Goal: Task Accomplishment & Management: Use online tool/utility

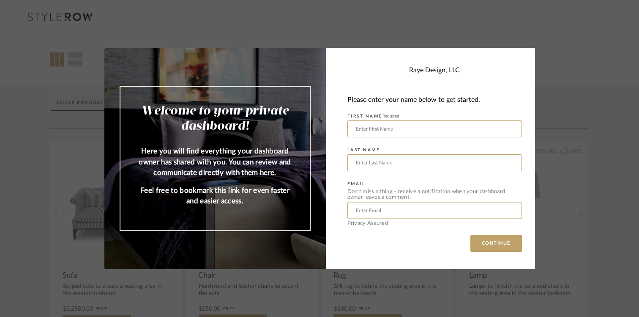
click at [404, 137] on div at bounding box center [434, 128] width 175 height 17
click at [401, 125] on input "text" at bounding box center [434, 128] width 175 height 17
type input "SAMY"
type input "SALHADAR"
type input "[EMAIL_ADDRESS][DOMAIN_NAME]"
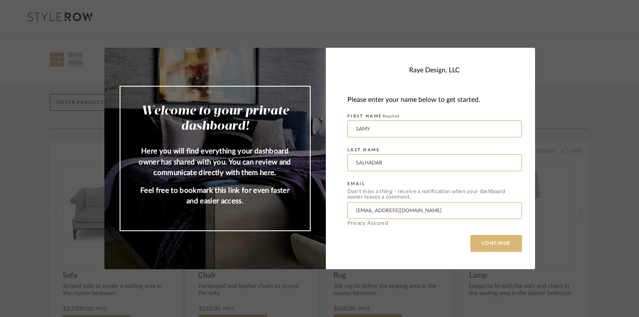
click at [487, 252] on button "CONTINUE" at bounding box center [496, 243] width 52 height 17
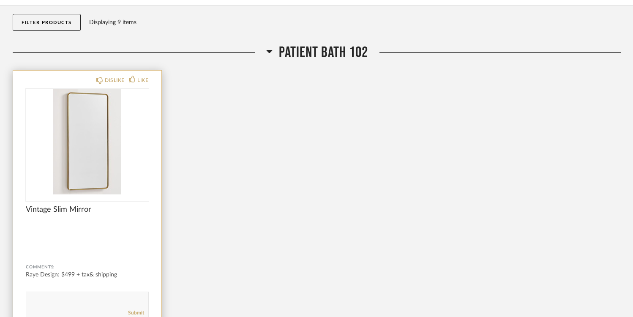
scroll to position [83, 0]
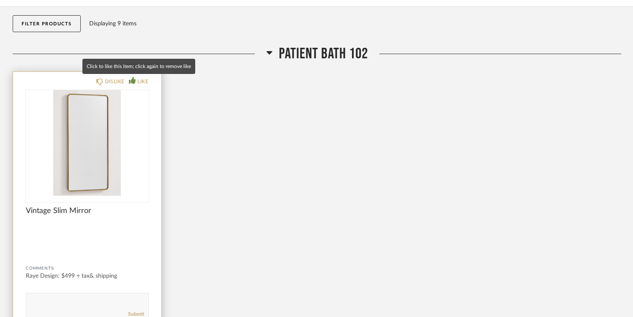
click at [134, 78] on icon at bounding box center [132, 80] width 7 height 7
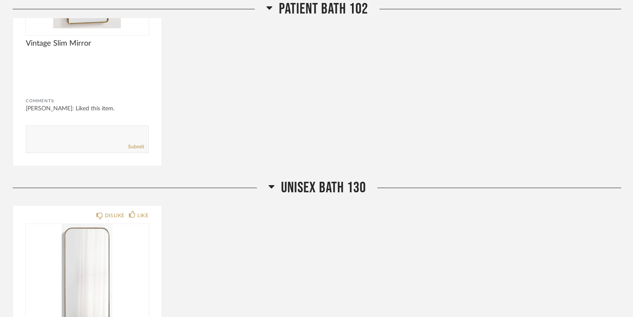
scroll to position [247, 0]
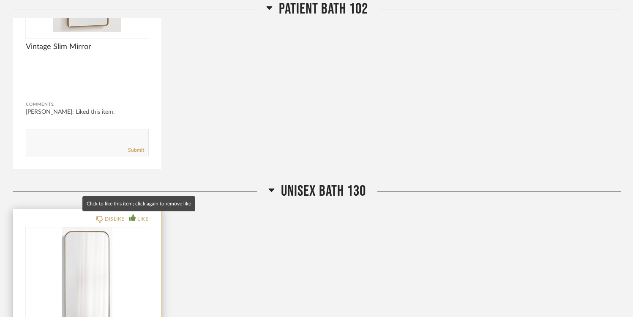
click at [137, 215] on div "LIKE" at bounding box center [142, 219] width 11 height 8
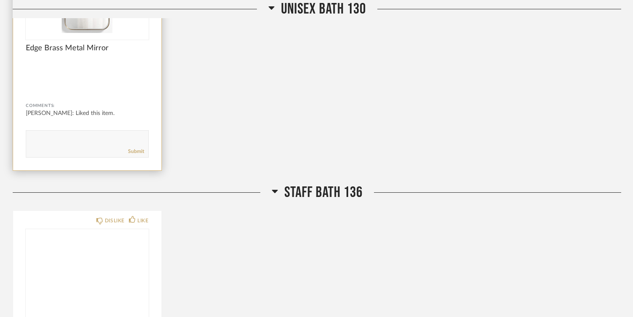
scroll to position [680, 0]
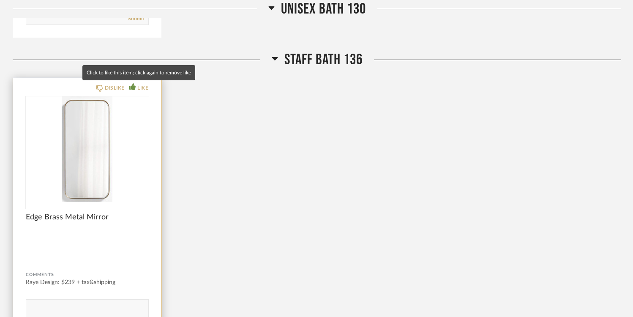
click at [145, 86] on div "LIKE" at bounding box center [142, 88] width 11 height 8
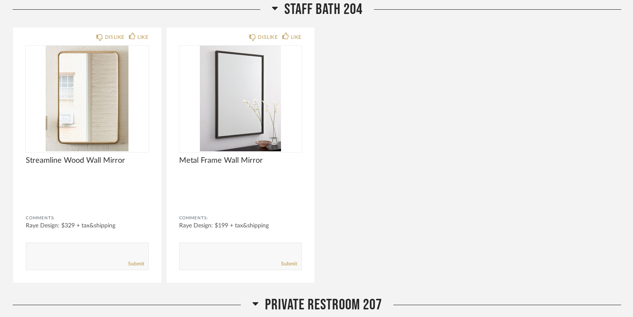
scroll to position [1029, 0]
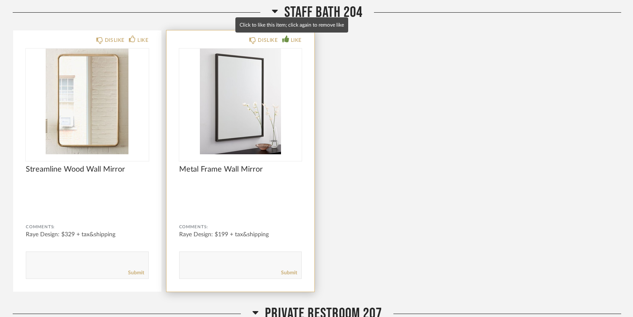
click at [293, 39] on div "LIKE" at bounding box center [296, 40] width 11 height 8
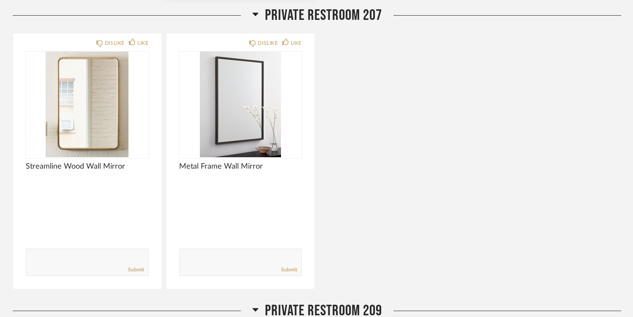
scroll to position [1321, 0]
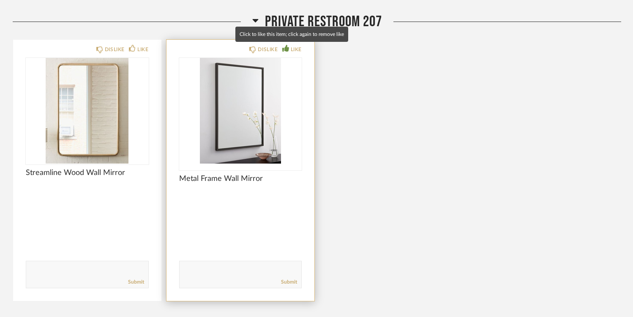
click at [291, 51] on div "LIKE" at bounding box center [296, 49] width 11 height 8
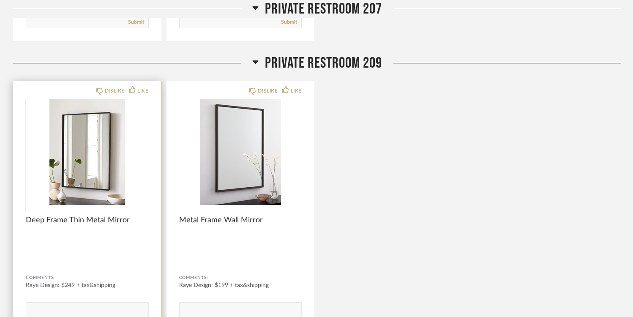
scroll to position [1589, 0]
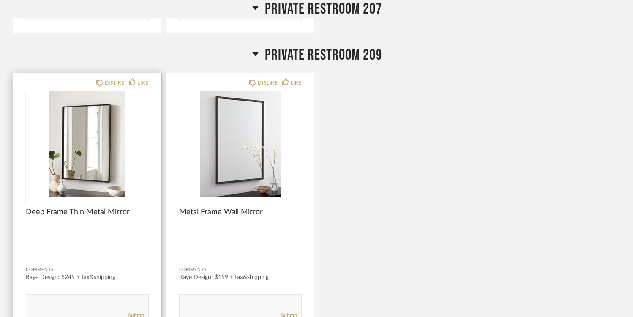
click at [87, 153] on img "0" at bounding box center [87, 144] width 123 height 106
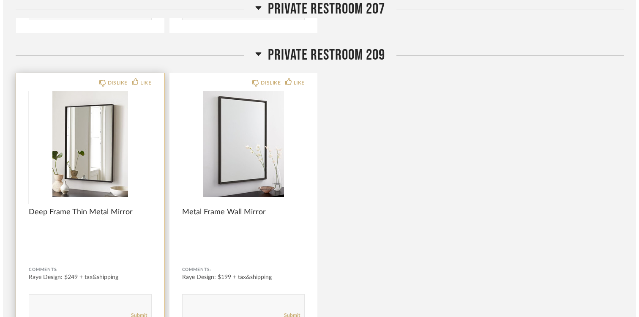
scroll to position [0, 0]
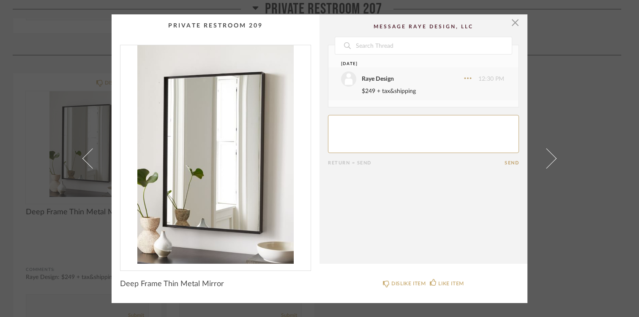
click at [49, 227] on div "× Date [DATE] Raye Design 12:30 PM $249 + tax&shipping Return = Send Send Deep …" at bounding box center [319, 158] width 639 height 317
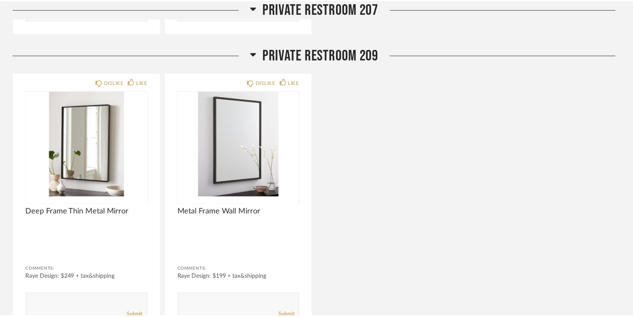
scroll to position [1589, 0]
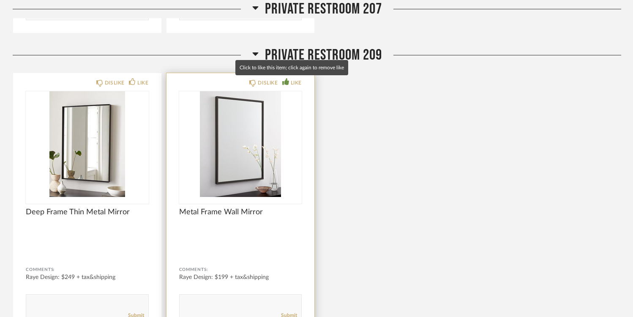
click at [289, 82] on div "LIKE" at bounding box center [291, 83] width 19 height 8
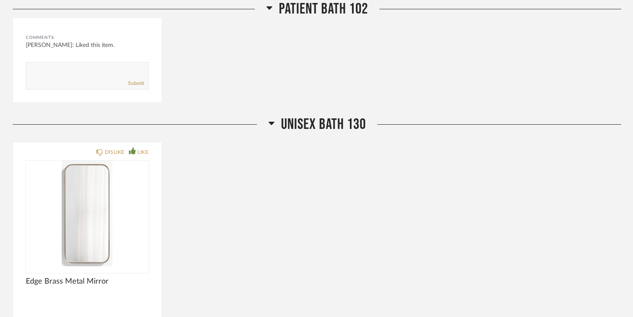
scroll to position [0, 0]
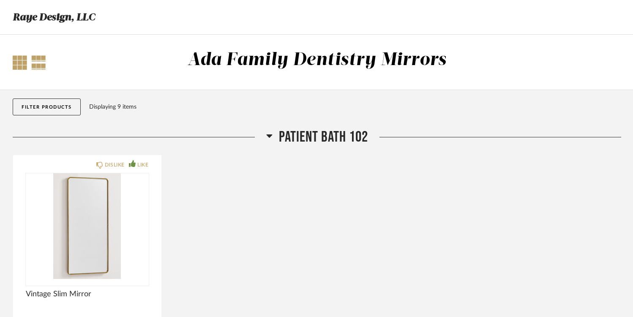
click at [19, 66] on div at bounding box center [20, 62] width 14 height 14
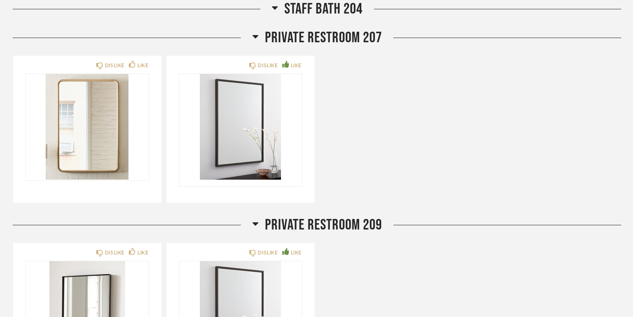
scroll to position [847, 0]
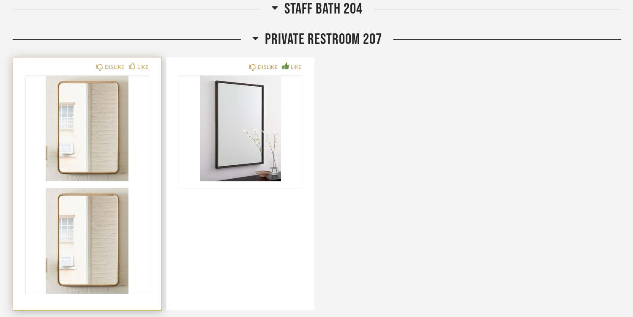
click at [100, 165] on div at bounding box center [87, 185] width 123 height 218
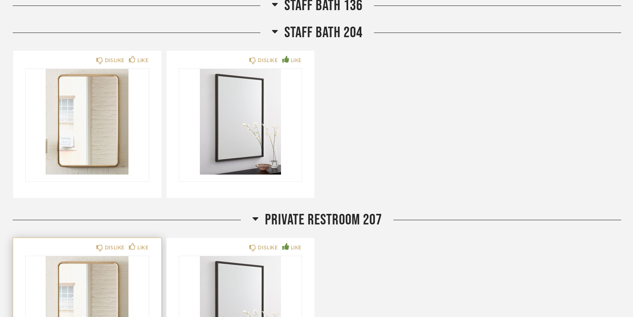
scroll to position [802, 0]
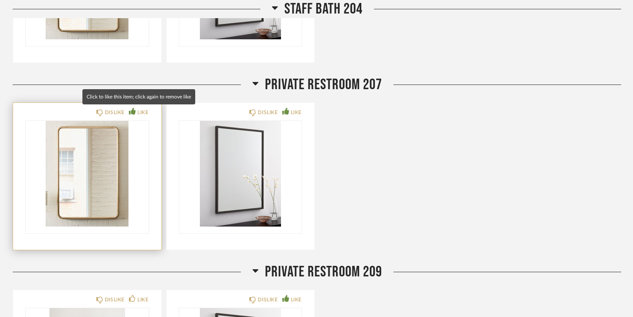
click at [139, 110] on div "LIKE" at bounding box center [142, 112] width 11 height 8
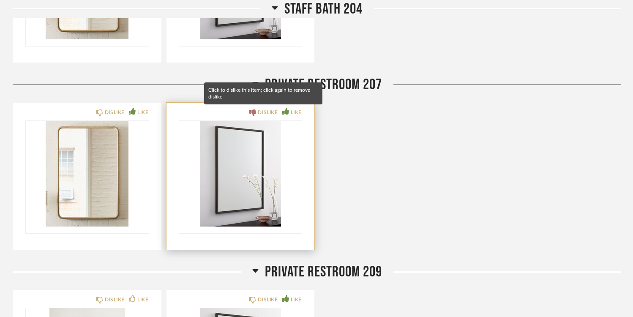
click at [268, 112] on div "DISLIKE" at bounding box center [268, 112] width 20 height 8
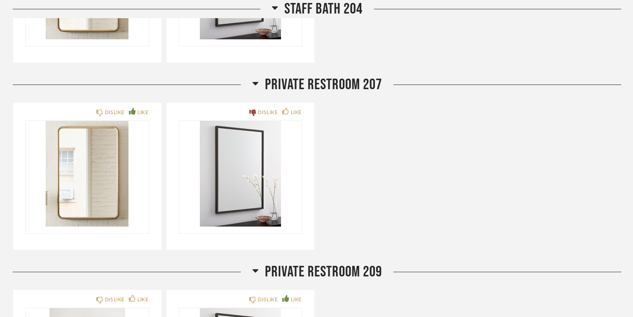
click at [342, 129] on div "DISLIKE LIKE DISLIKE LIKE" at bounding box center [317, 176] width 609 height 148
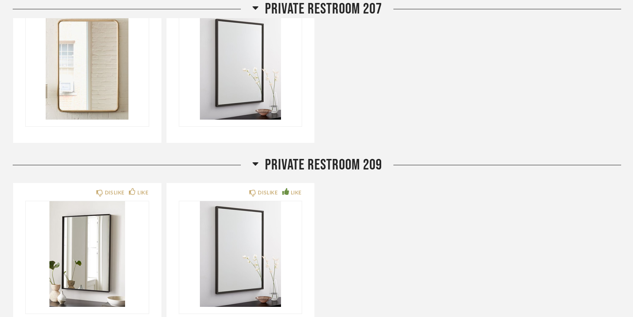
scroll to position [910, 0]
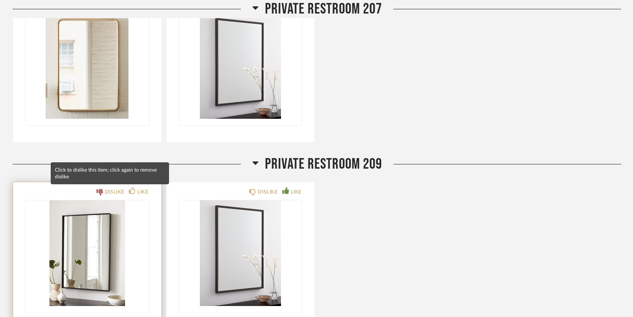
click at [101, 192] on icon at bounding box center [99, 192] width 7 height 7
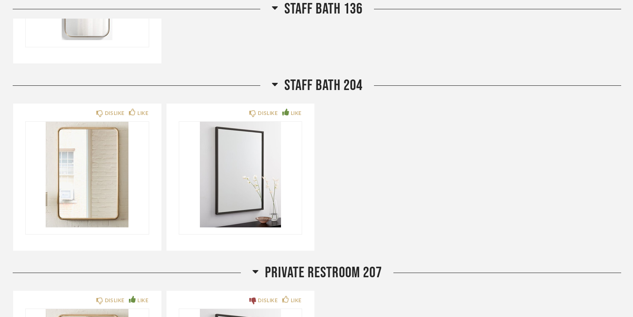
scroll to position [602, 0]
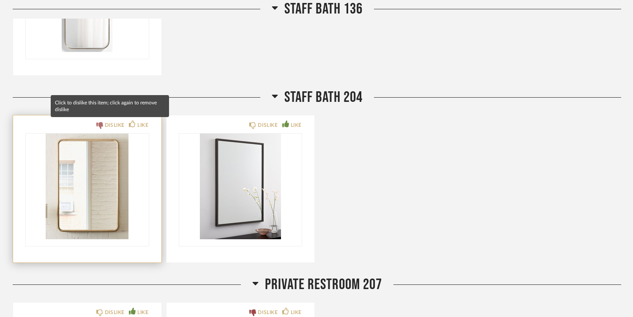
click at [107, 126] on div "DISLIKE" at bounding box center [115, 125] width 20 height 8
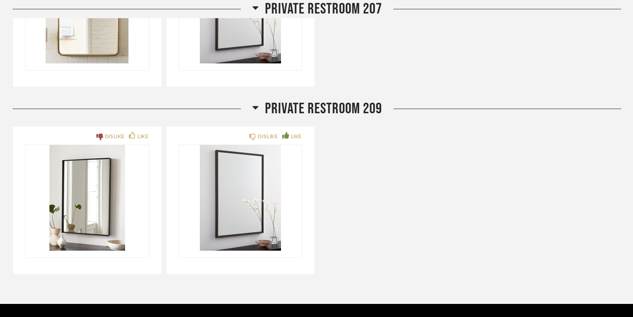
scroll to position [964, 0]
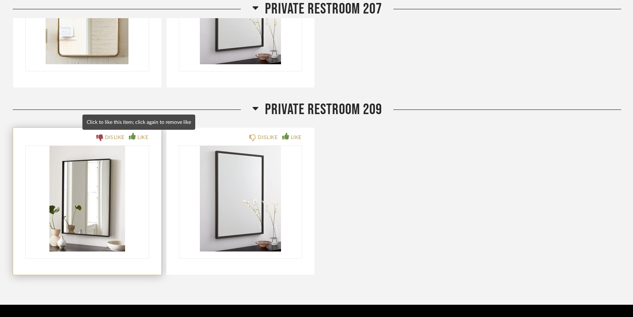
click at [137, 138] on div "LIKE" at bounding box center [142, 137] width 11 height 8
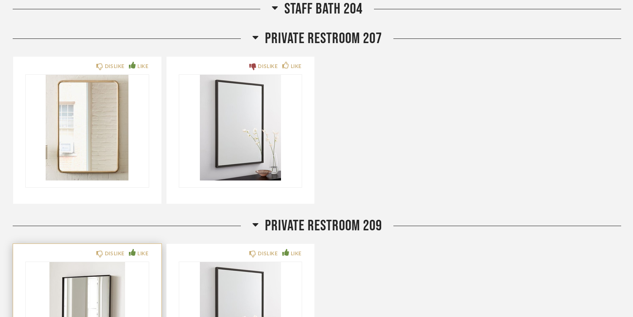
scroll to position [845, 0]
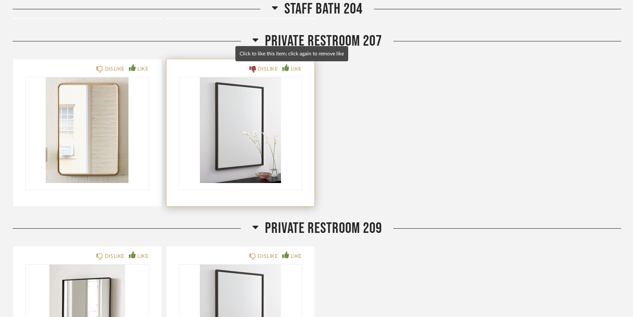
click at [286, 69] on icon at bounding box center [285, 67] width 7 height 7
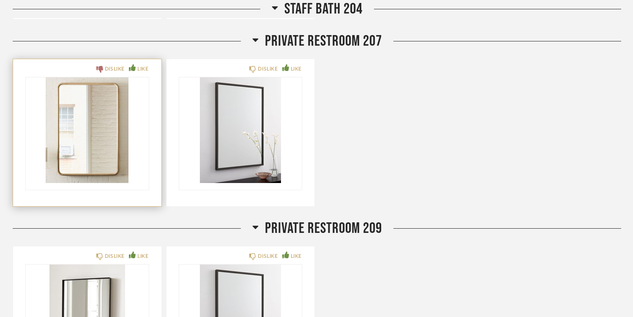
click at [105, 71] on div "DISLIKE" at bounding box center [115, 69] width 20 height 8
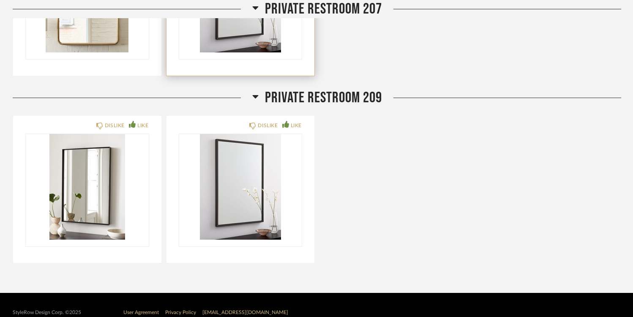
scroll to position [991, 0]
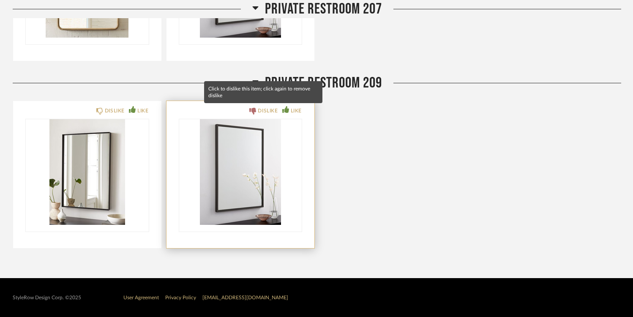
click at [264, 110] on div "DISLIKE" at bounding box center [268, 111] width 20 height 8
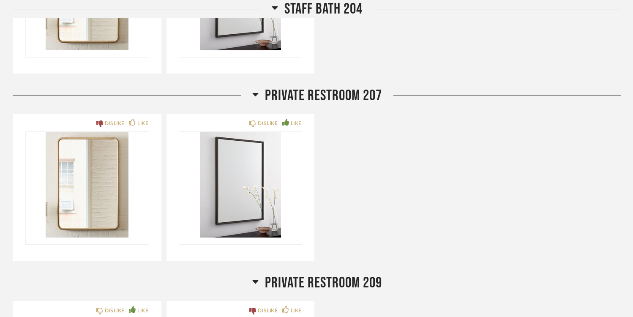
scroll to position [790, 0]
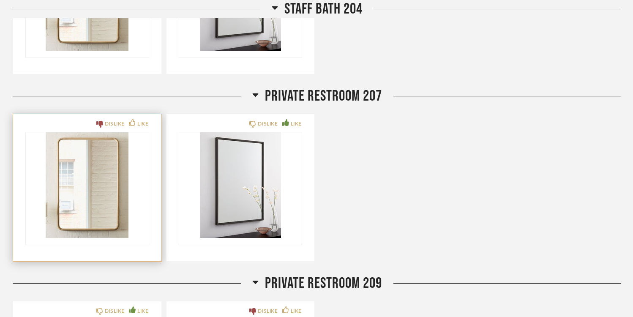
click at [118, 189] on img "0" at bounding box center [87, 185] width 123 height 106
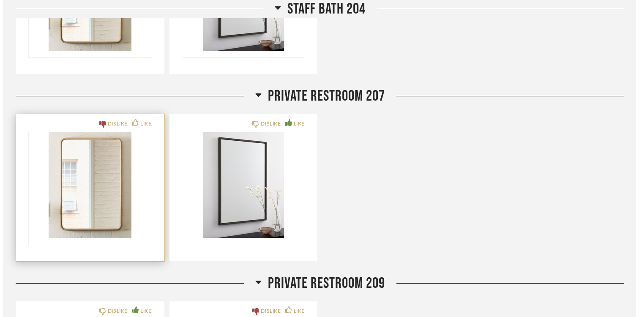
scroll to position [0, 0]
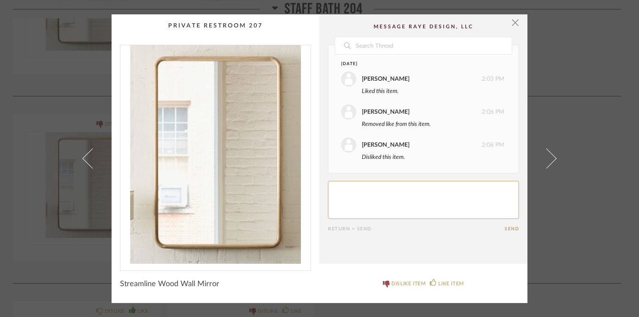
click at [360, 208] on textarea at bounding box center [423, 200] width 191 height 38
click at [509, 22] on span "button" at bounding box center [515, 22] width 17 height 17
